Goal: Task Accomplishment & Management: Manage account settings

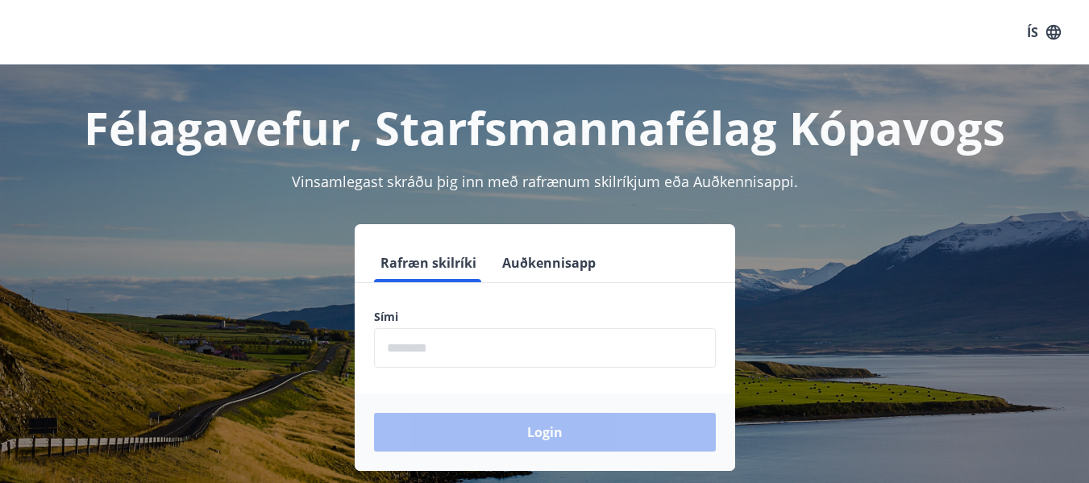
click at [442, 343] on input "phone" at bounding box center [545, 348] width 342 height 40
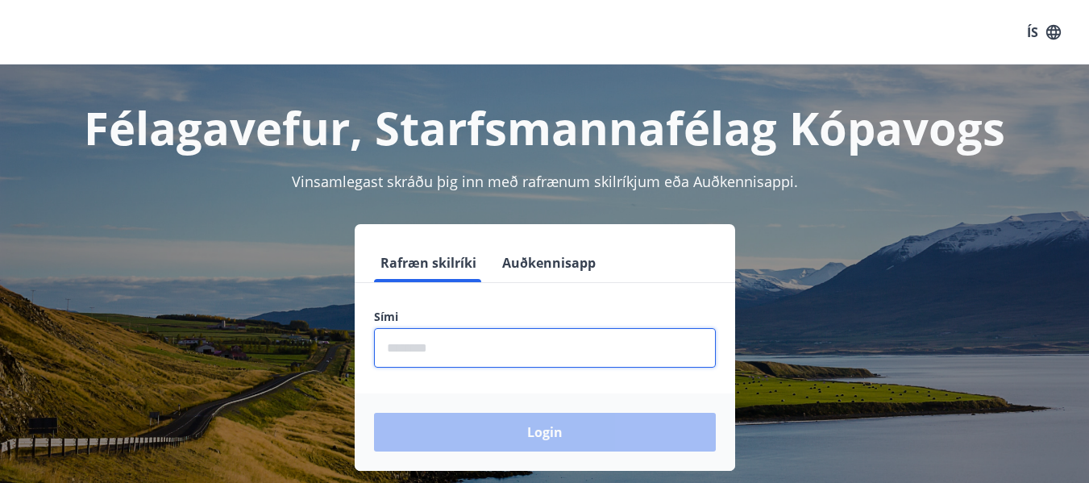
type input "********"
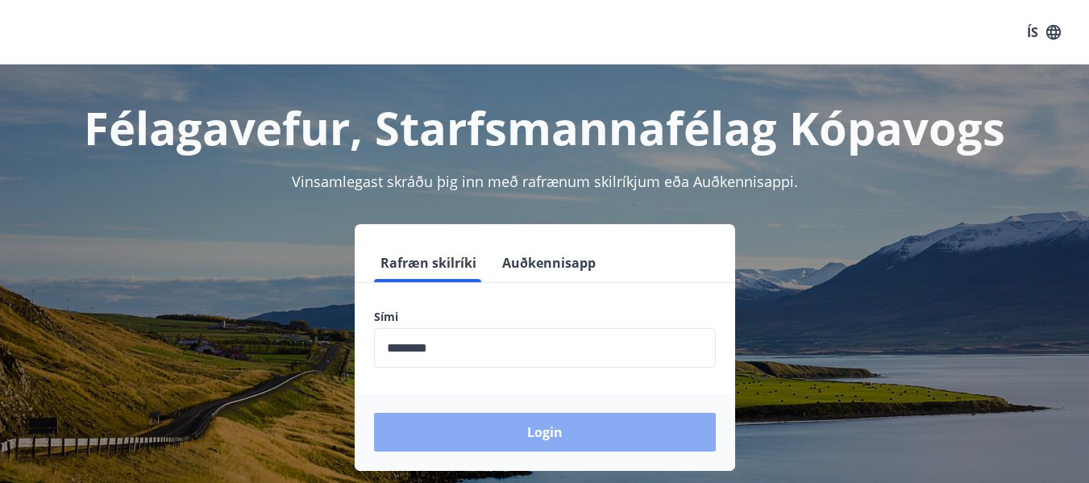
click at [501, 426] on button "Login" at bounding box center [545, 432] width 342 height 39
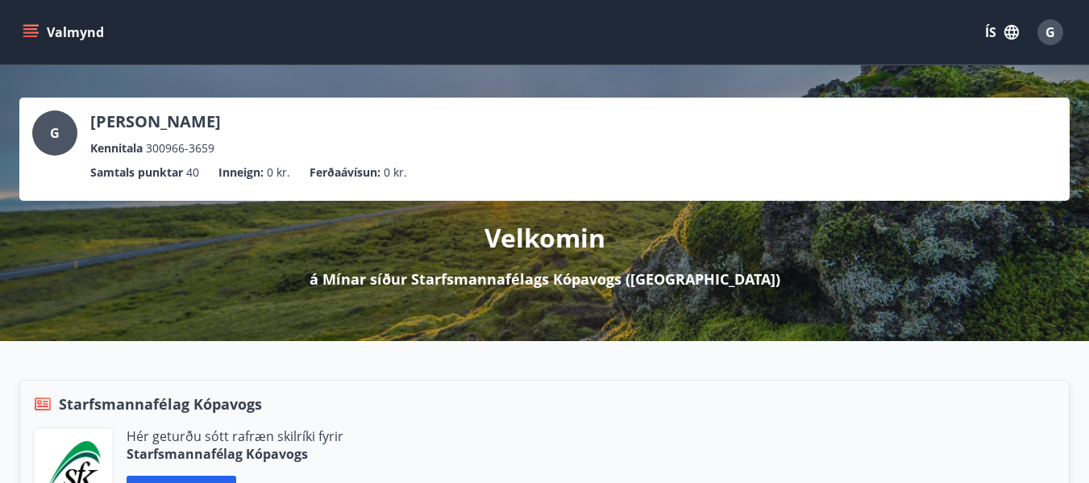
click at [1046, 32] on span "G" at bounding box center [1051, 32] width 10 height 18
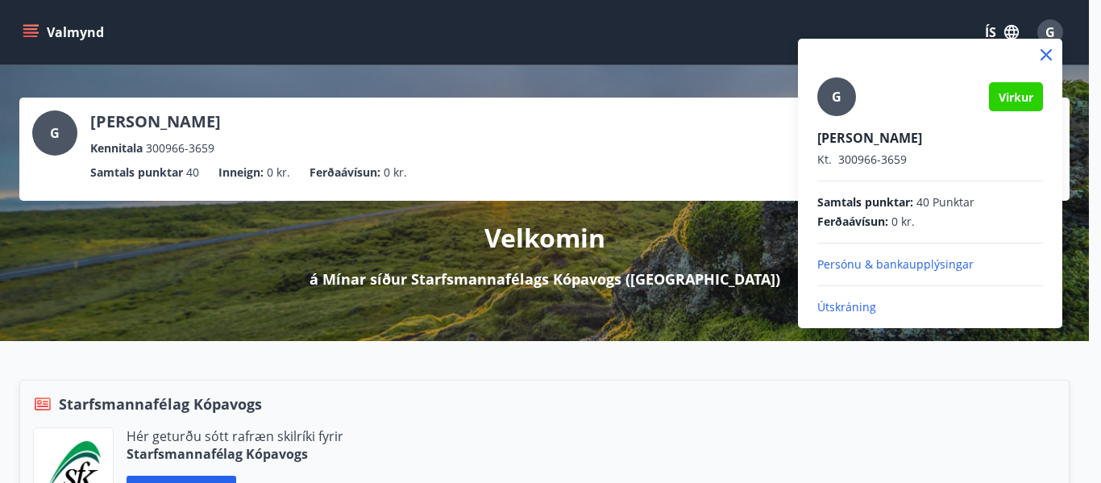
click at [742, 87] on div at bounding box center [550, 241] width 1101 height 483
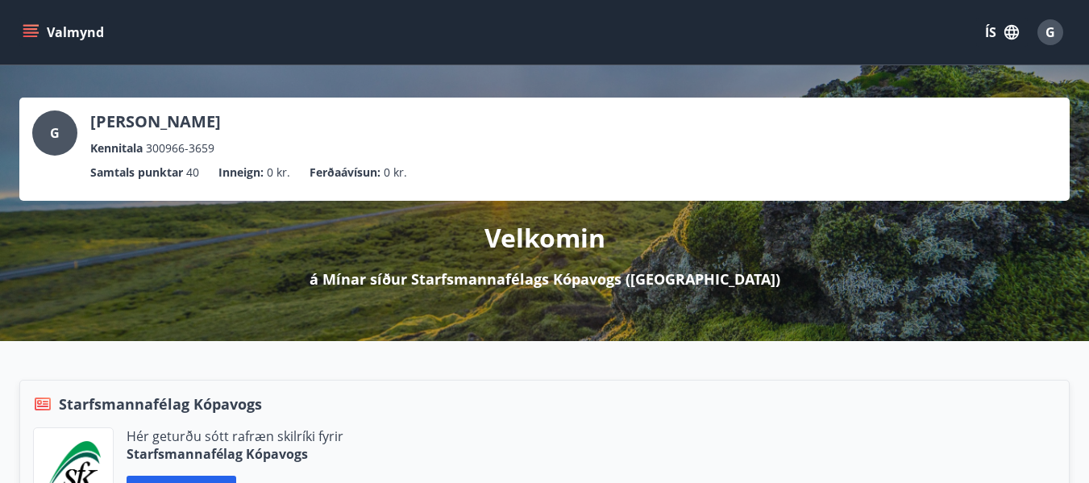
click at [33, 42] on button "Valmynd" at bounding box center [64, 32] width 91 height 29
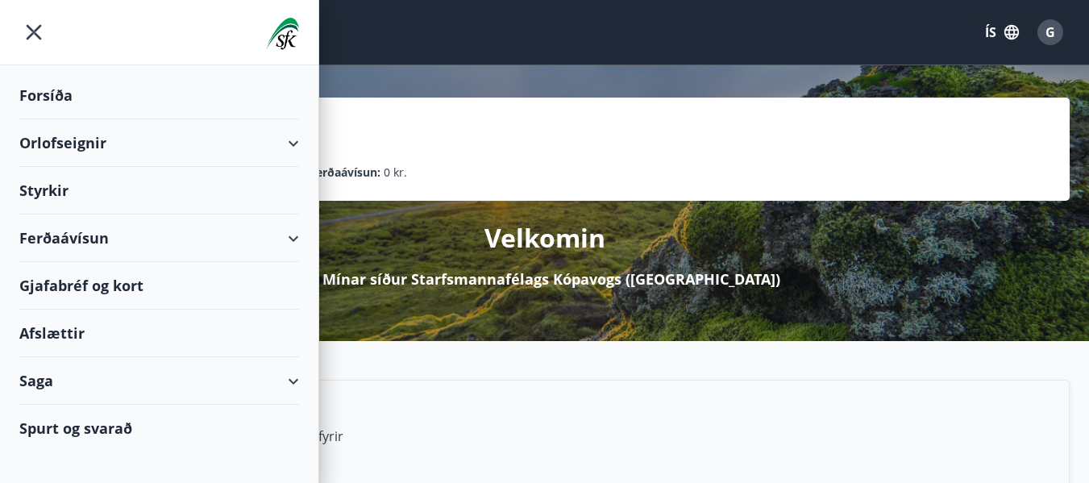
click at [49, 238] on div "Ferðaávísun" at bounding box center [159, 238] width 280 height 48
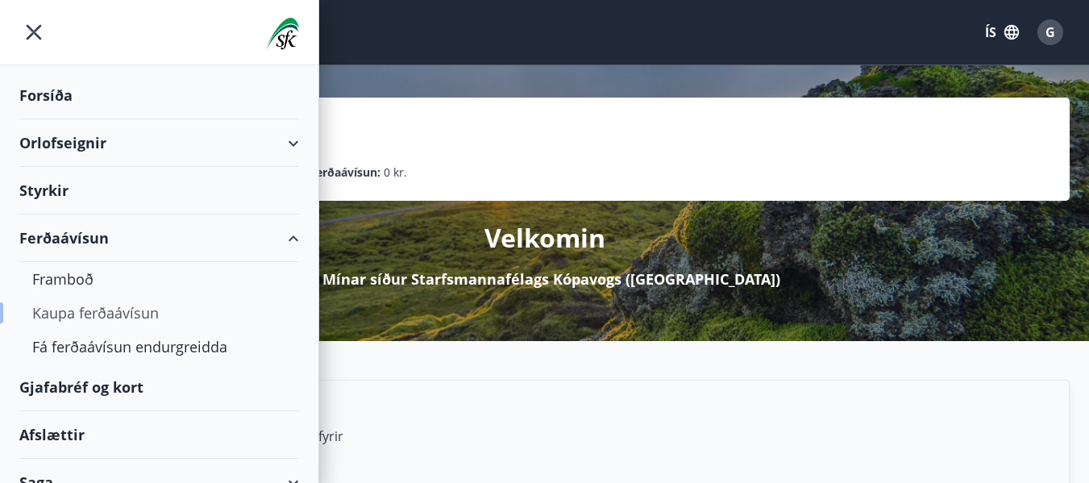
click at [74, 312] on div "Kaupa ferðaávísun" at bounding box center [159, 313] width 254 height 34
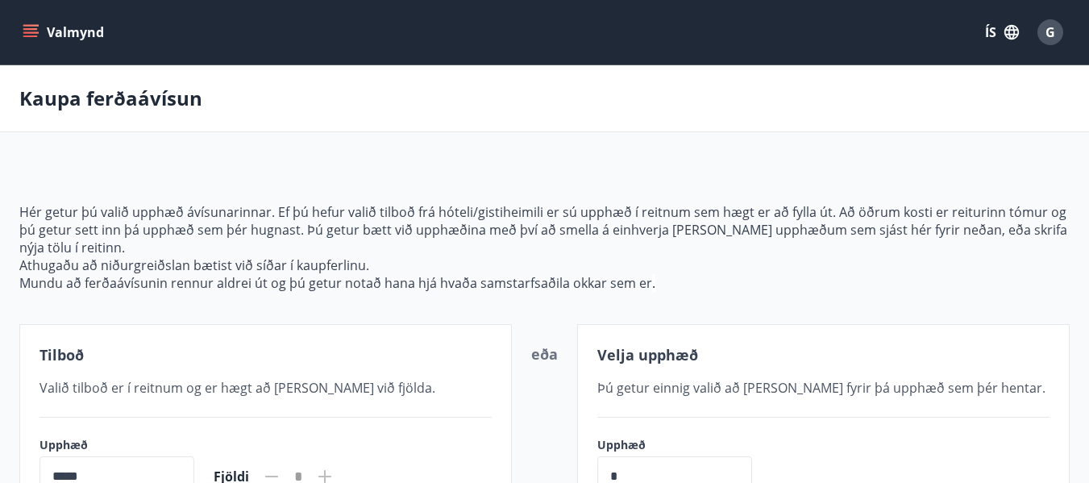
scroll to position [161, 0]
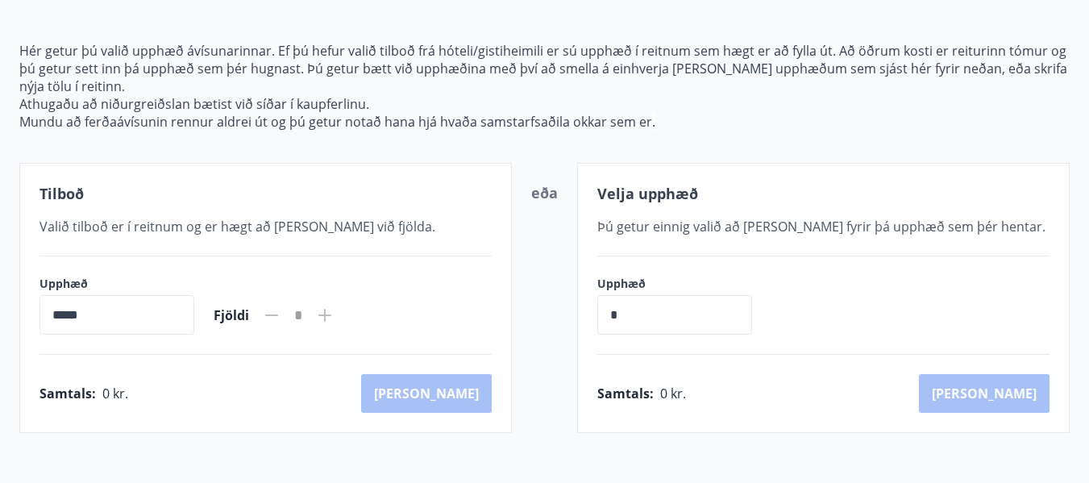
click at [335, 312] on icon at bounding box center [324, 315] width 19 height 19
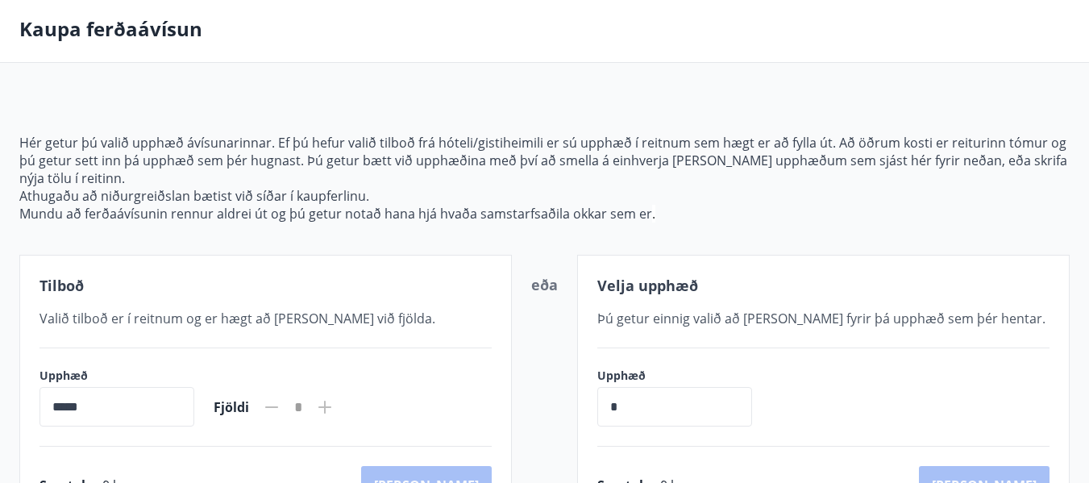
scroll to position [0, 0]
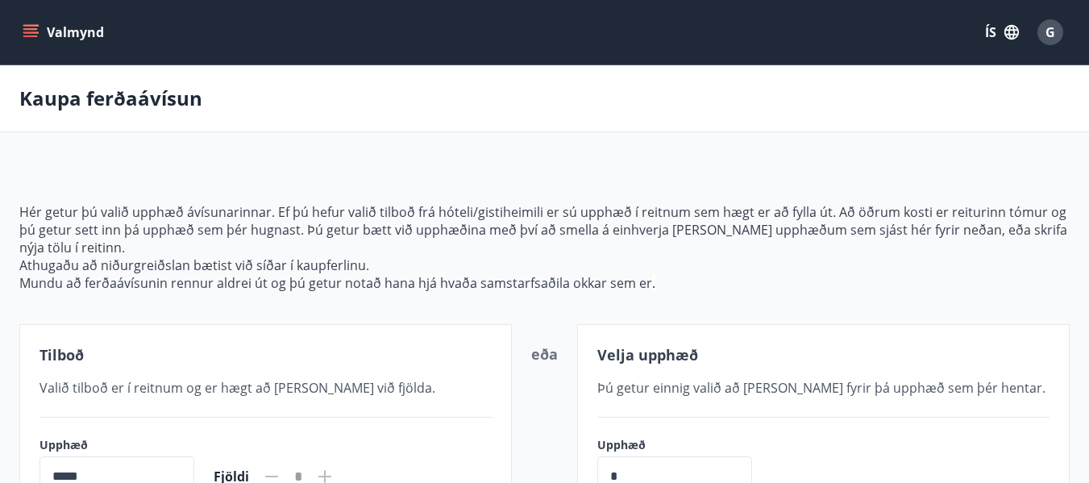
click at [31, 35] on icon "menu" at bounding box center [30, 36] width 15 height 2
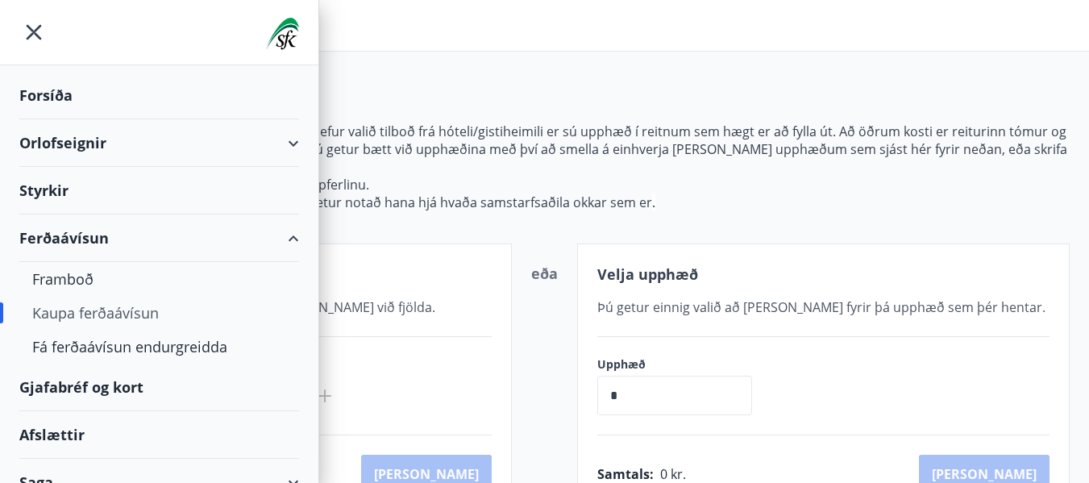
scroll to position [70, 0]
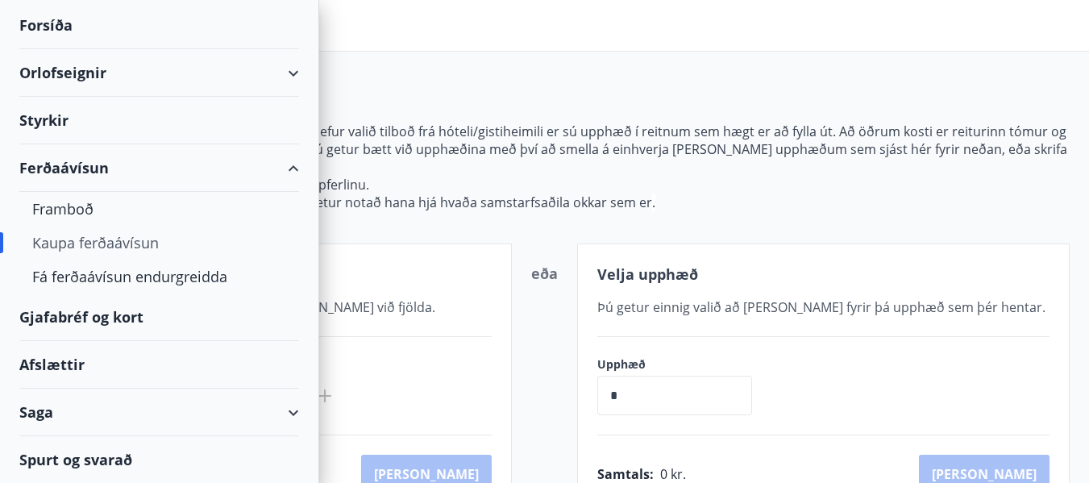
click at [68, 319] on div "Gjafabréf og kort" at bounding box center [159, 317] width 280 height 48
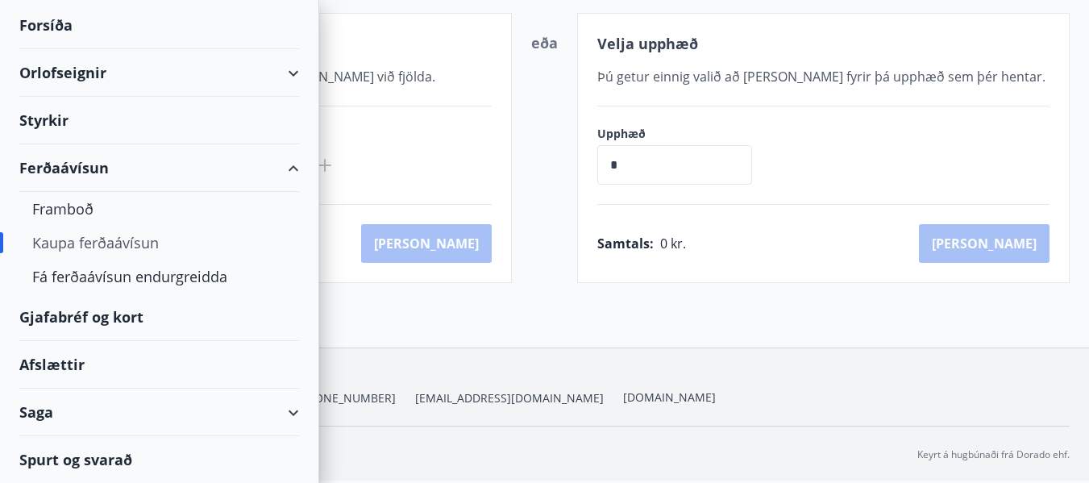
scroll to position [0, 0]
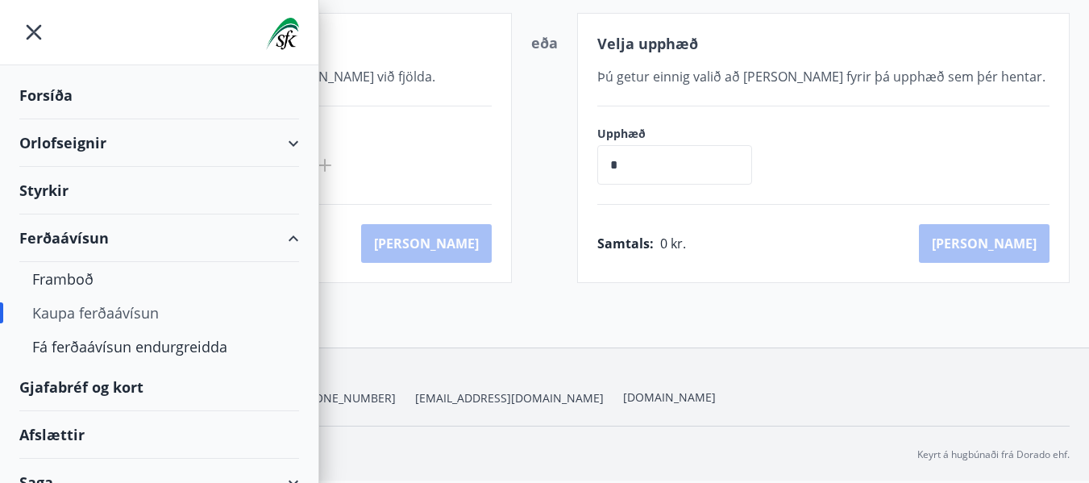
click at [56, 98] on div "Forsíða" at bounding box center [159, 96] width 280 height 48
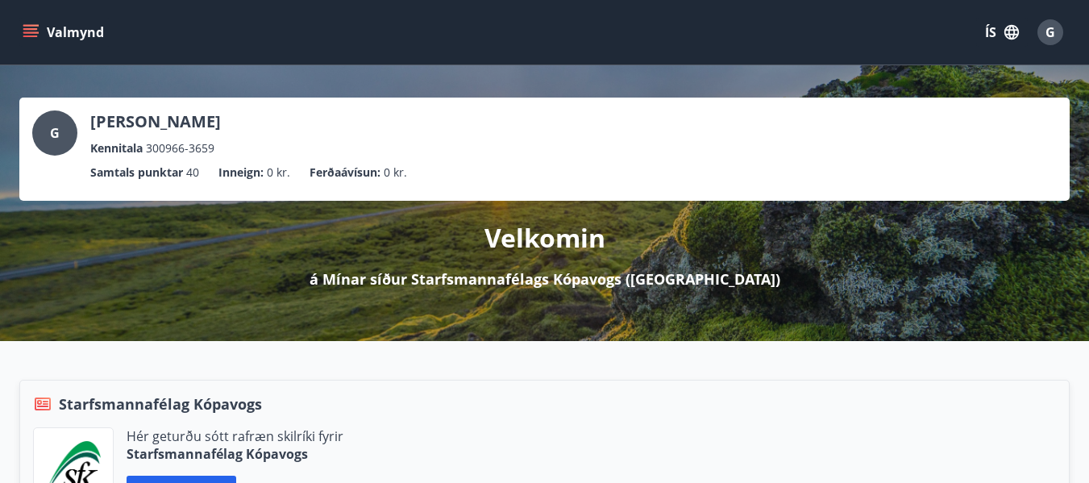
click at [29, 28] on icon "menu" at bounding box center [30, 29] width 15 height 2
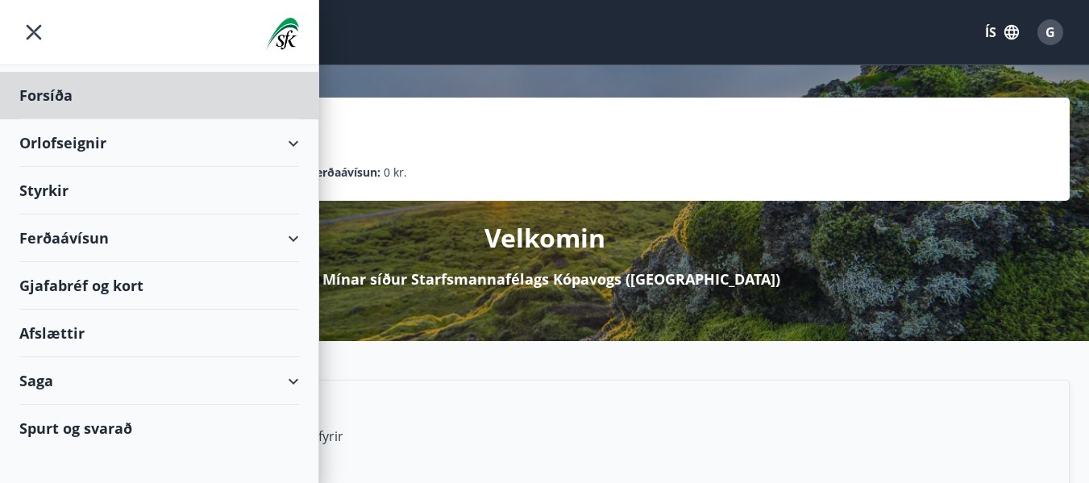
click at [40, 187] on div "Styrkir" at bounding box center [159, 191] width 280 height 48
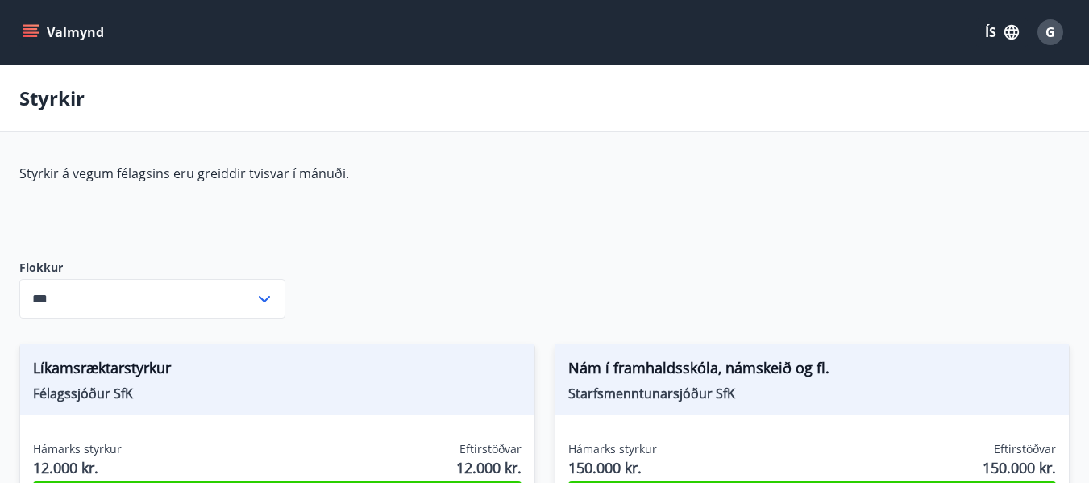
click at [41, 26] on button "Valmynd" at bounding box center [64, 32] width 91 height 29
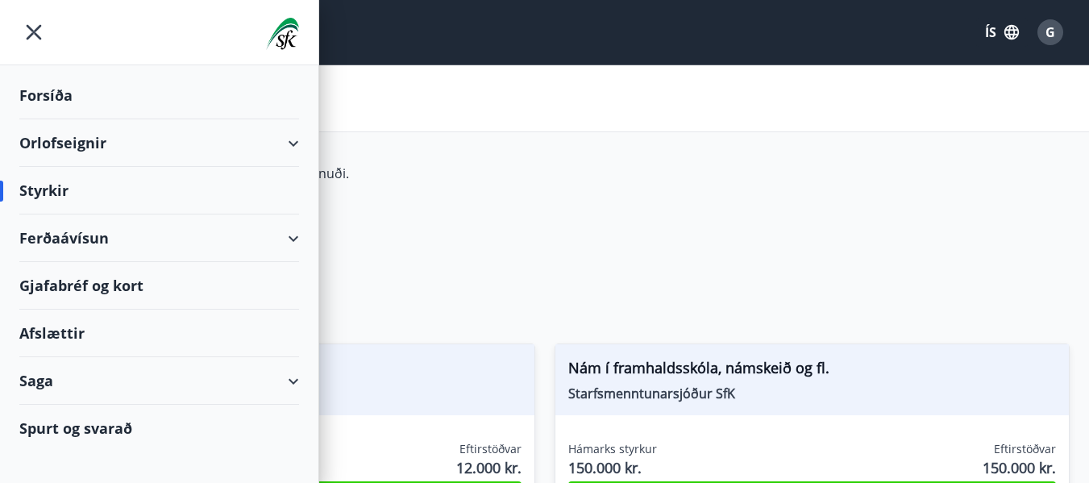
click at [292, 238] on div "Ferðaávísun" at bounding box center [159, 238] width 280 height 48
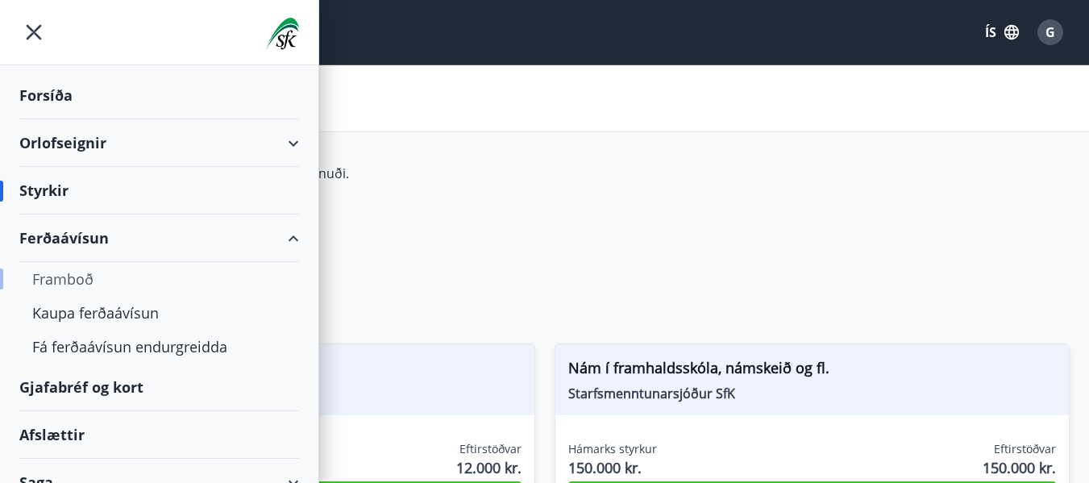
click at [81, 277] on div "Framboð" at bounding box center [159, 279] width 254 height 34
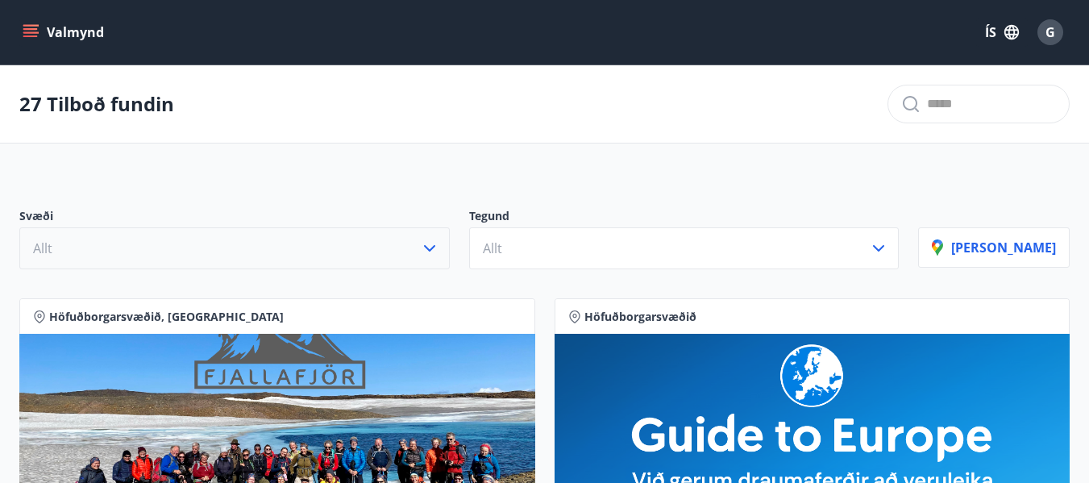
click at [435, 250] on icon "button" at bounding box center [429, 248] width 11 height 6
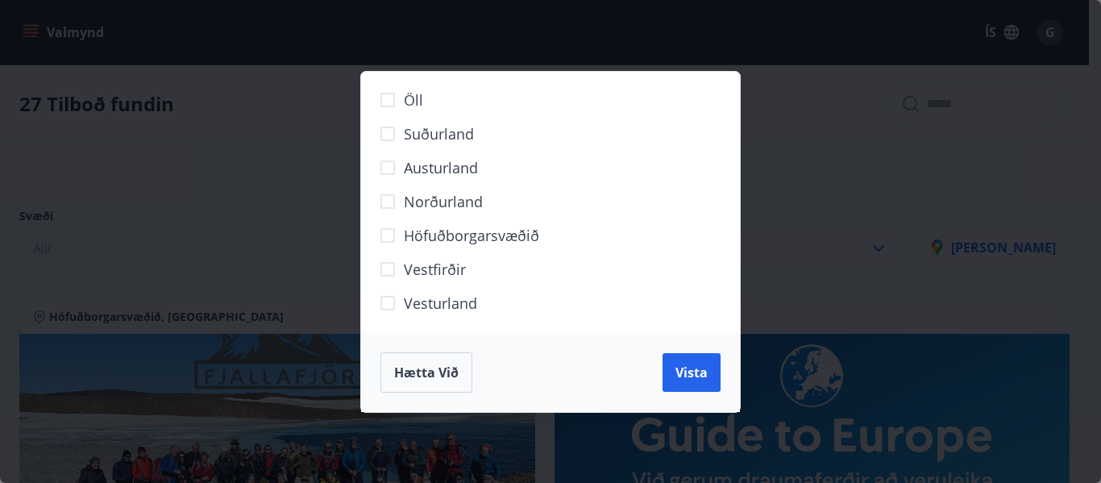
click at [260, 173] on div "Öll Suðurland Austurland Norðurland Höfuðborgarsvæðið Vestfirðir Vesturland Hæt…" at bounding box center [550, 241] width 1101 height 483
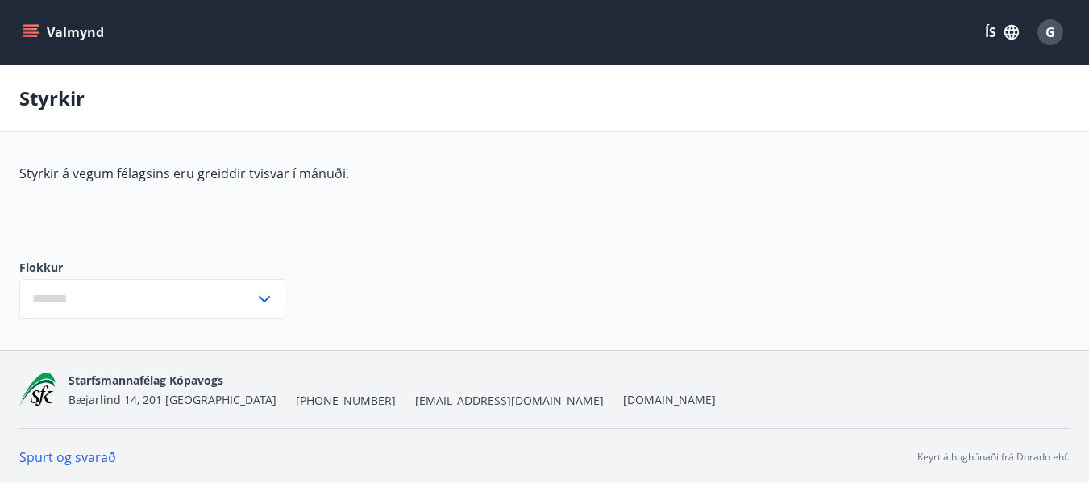
type input "***"
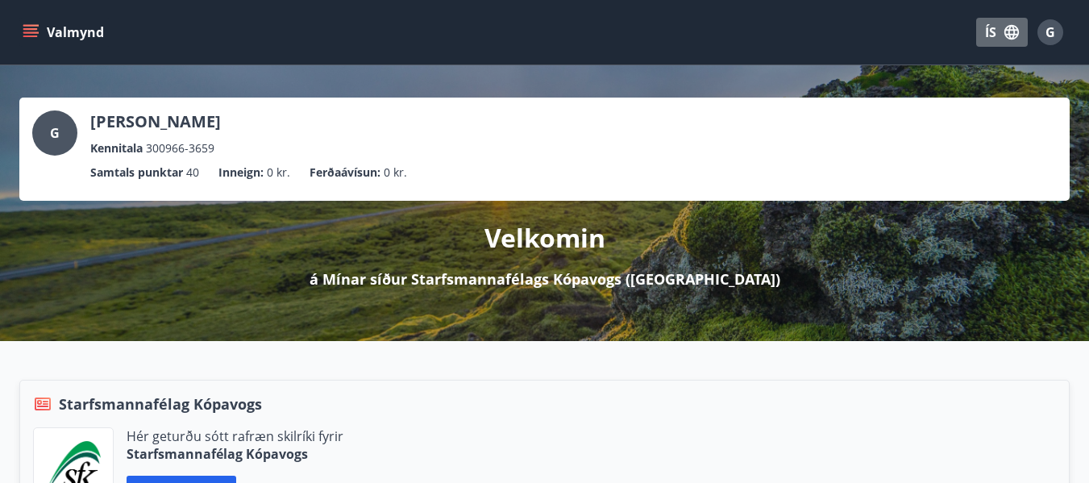
click at [1007, 31] on icon "button" at bounding box center [1011, 32] width 15 height 15
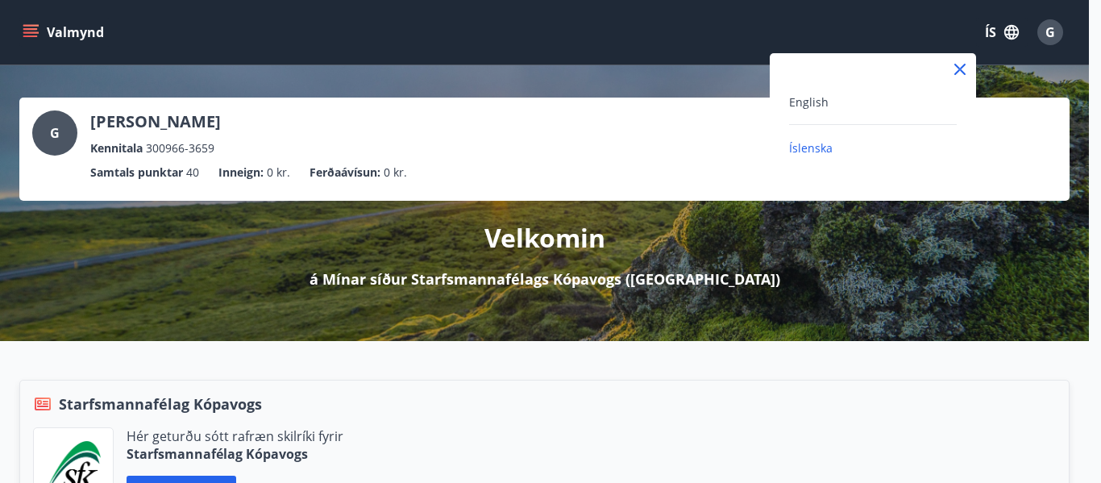
click at [736, 77] on div at bounding box center [550, 241] width 1101 height 483
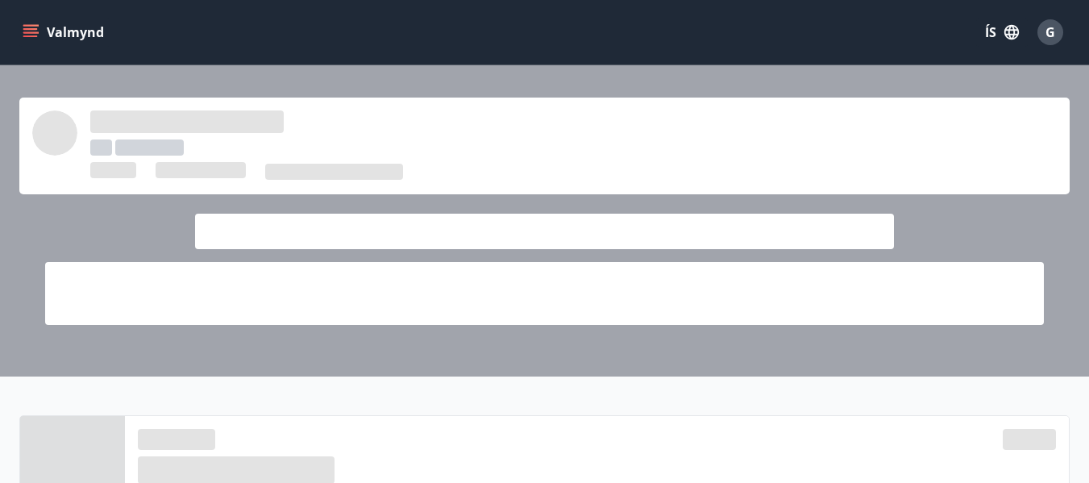
scroll to position [311, 0]
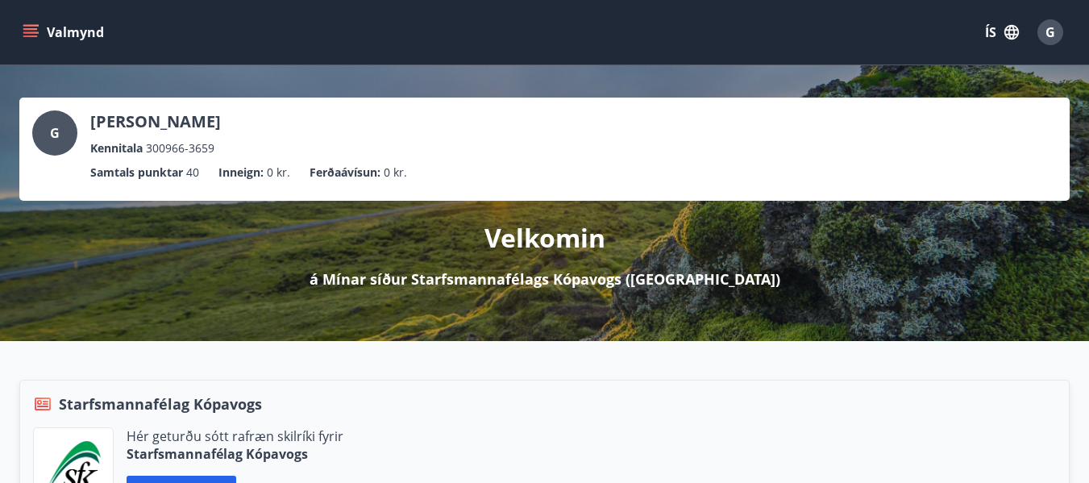
click at [28, 31] on icon "menu" at bounding box center [31, 32] width 16 height 16
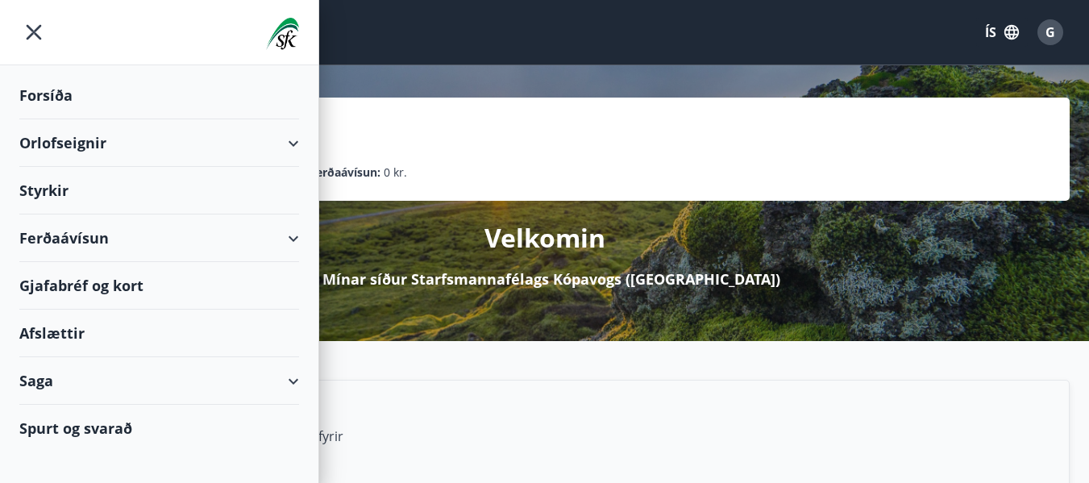
click at [101, 282] on div "Gjafabréf og kort" at bounding box center [159, 286] width 280 height 48
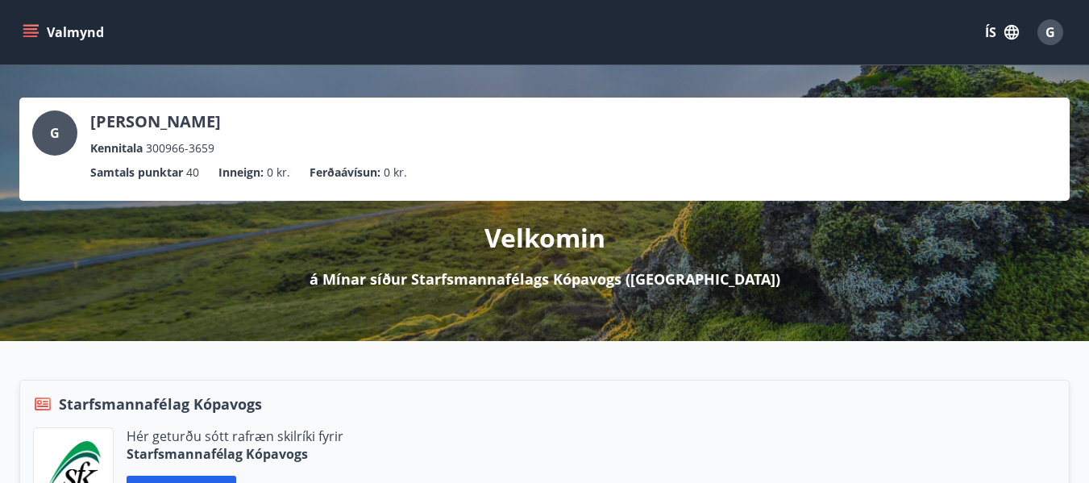
click at [84, 36] on button "Valmynd" at bounding box center [64, 32] width 91 height 29
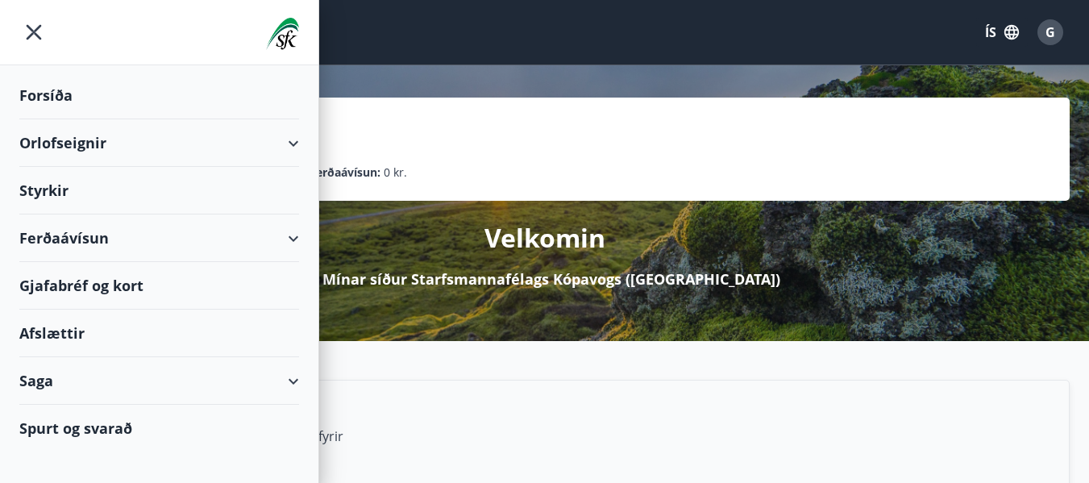
click at [83, 283] on div "Gjafabréf og kort" at bounding box center [159, 286] width 280 height 48
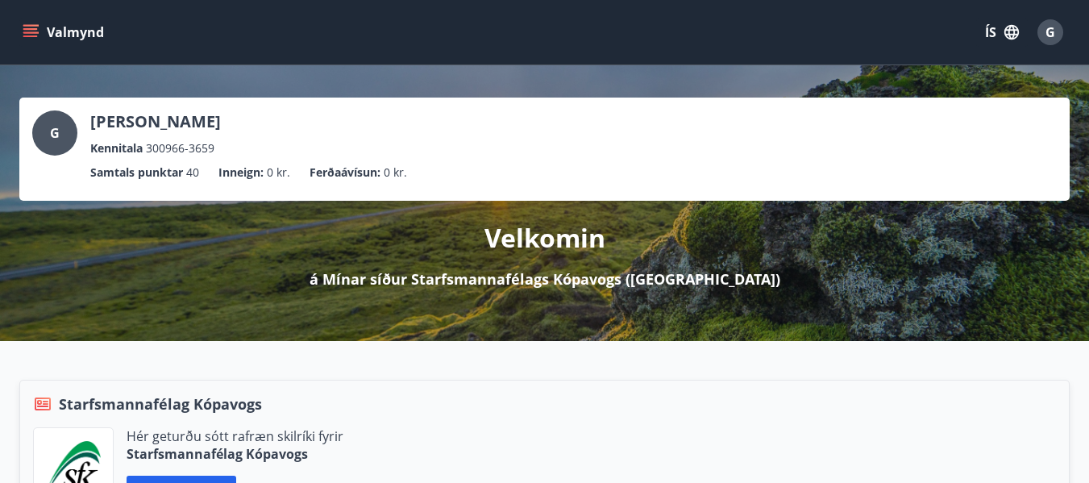
click at [1048, 31] on span "G" at bounding box center [1051, 32] width 10 height 18
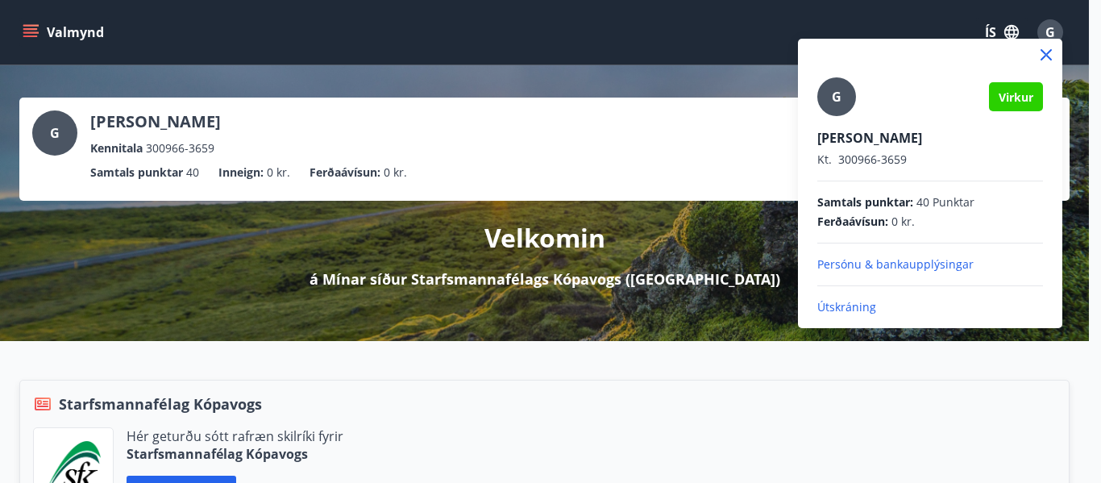
click at [388, 131] on div at bounding box center [550, 241] width 1101 height 483
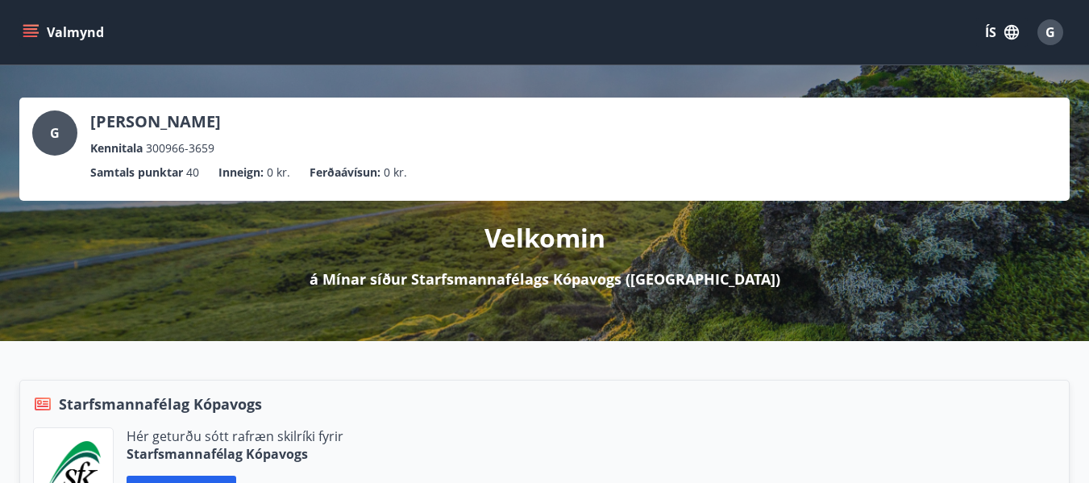
click at [1055, 29] on div "G" at bounding box center [1050, 32] width 26 height 26
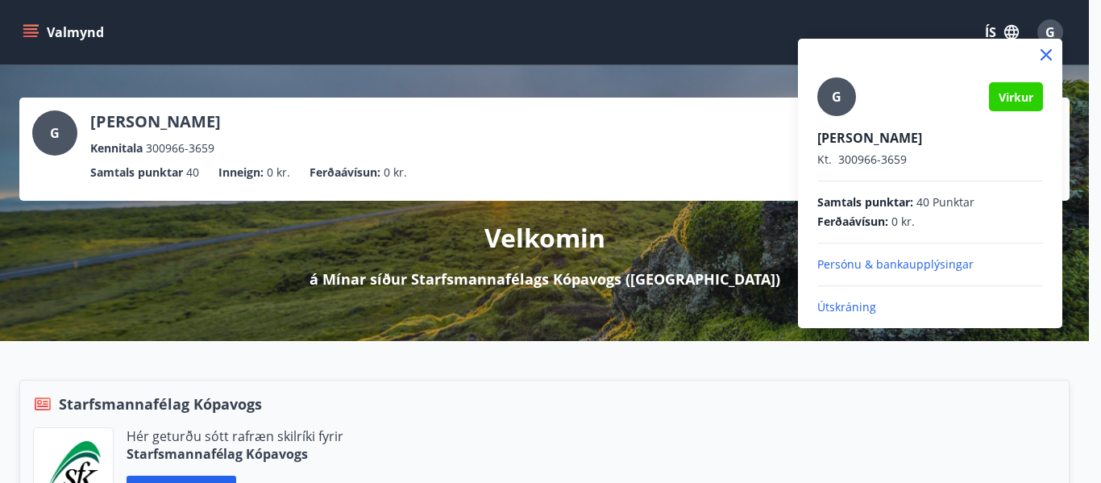
click at [844, 306] on p "Útskráning" at bounding box center [930, 307] width 226 height 16
